Goal: Communication & Community: Connect with others

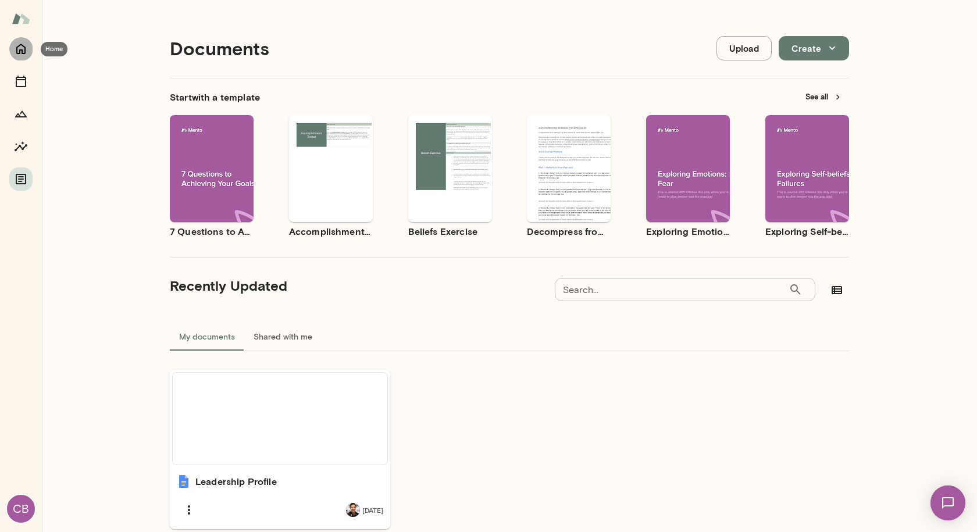
click at [21, 56] on button "Home" at bounding box center [20, 48] width 23 height 23
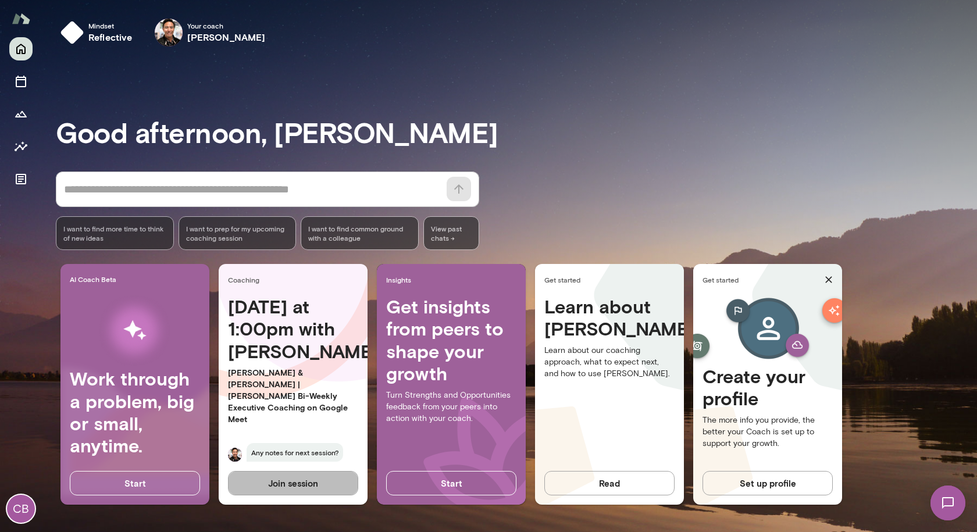
click at [308, 489] on button "Join session" at bounding box center [293, 483] width 130 height 24
click at [17, 84] on icon "Sessions" at bounding box center [21, 81] width 14 height 14
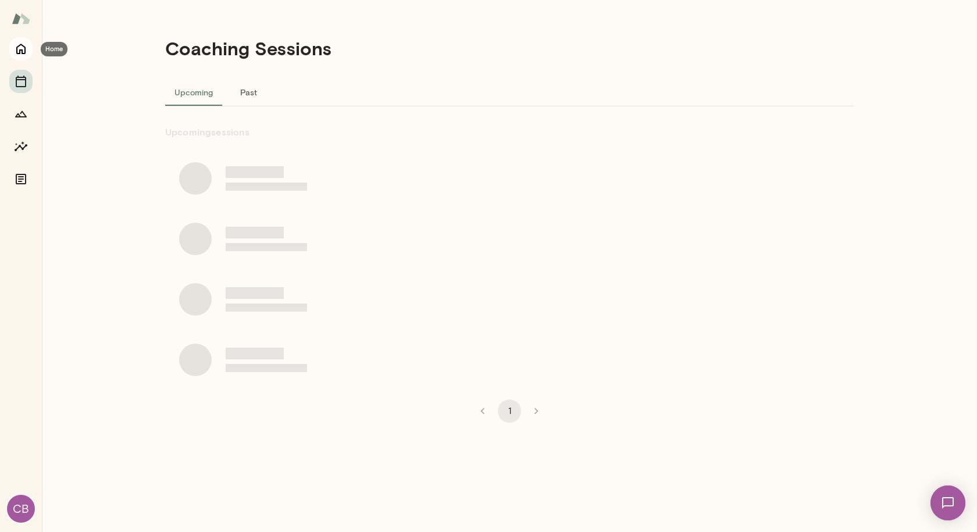
click at [24, 48] on icon "Home" at bounding box center [20, 49] width 9 height 10
